Goal: Task Accomplishment & Management: Manage account settings

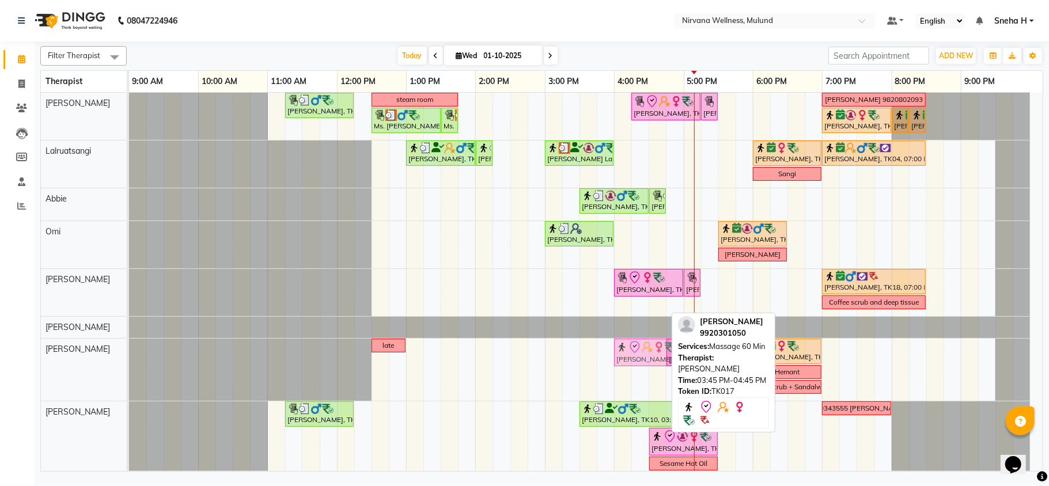
drag, startPoint x: 625, startPoint y: 358, endPoint x: 637, endPoint y: 362, distance: 12.8
click at [129, 362] on div "late SHRINIWAS PATIL, TK17, 03:45 PM-04:45 PM, Massage 60 Min SHRINIWAS PATIL, …" at bounding box center [129, 370] width 0 height 62
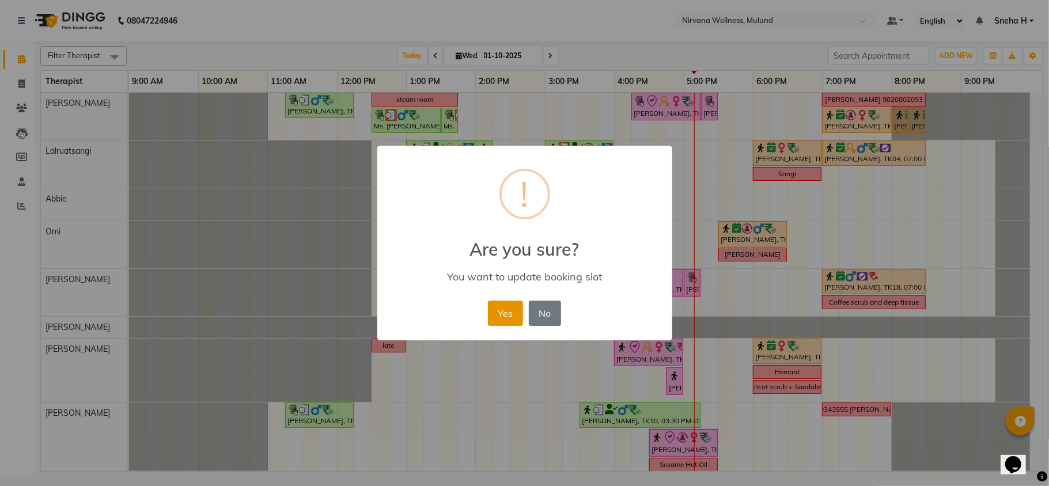
click at [513, 305] on button "Yes" at bounding box center [505, 313] width 35 height 25
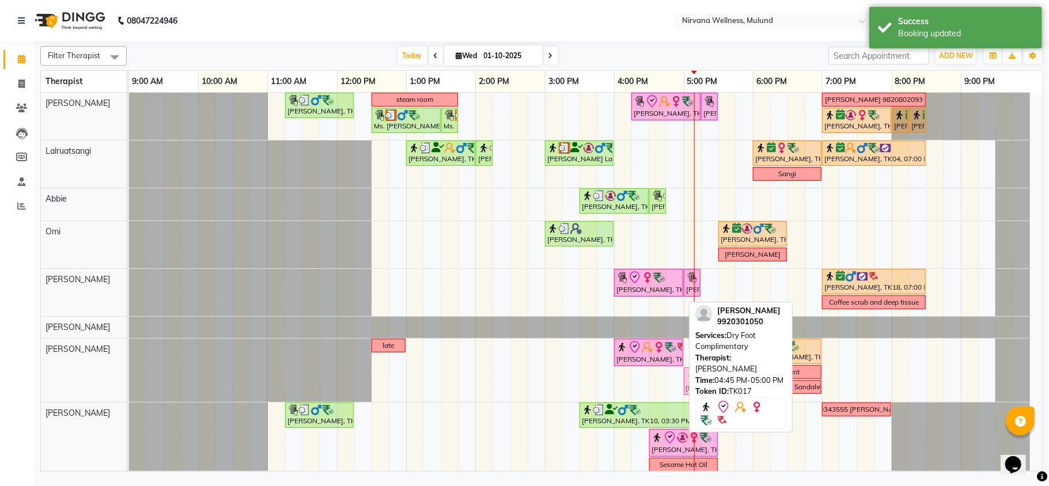
drag, startPoint x: 672, startPoint y: 379, endPoint x: 688, endPoint y: 379, distance: 15.6
click at [129, 379] on div "late SHRINIWAS PATIL, TK17, 04:00 PM-05:00 PM, Massage 60 Min Mirali Shah, TK07…" at bounding box center [129, 370] width 0 height 63
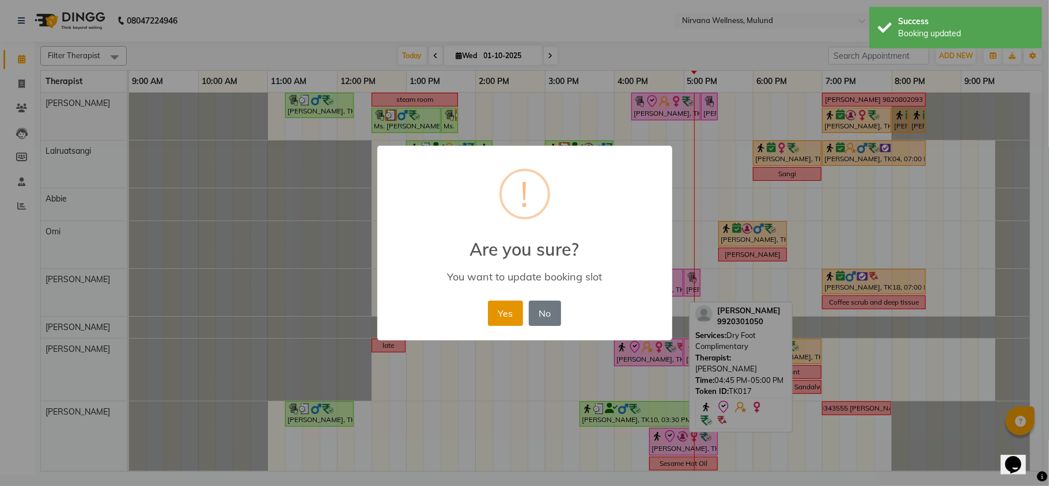
click at [512, 315] on button "Yes" at bounding box center [505, 313] width 35 height 25
